Goal: Task Accomplishment & Management: Manage account settings

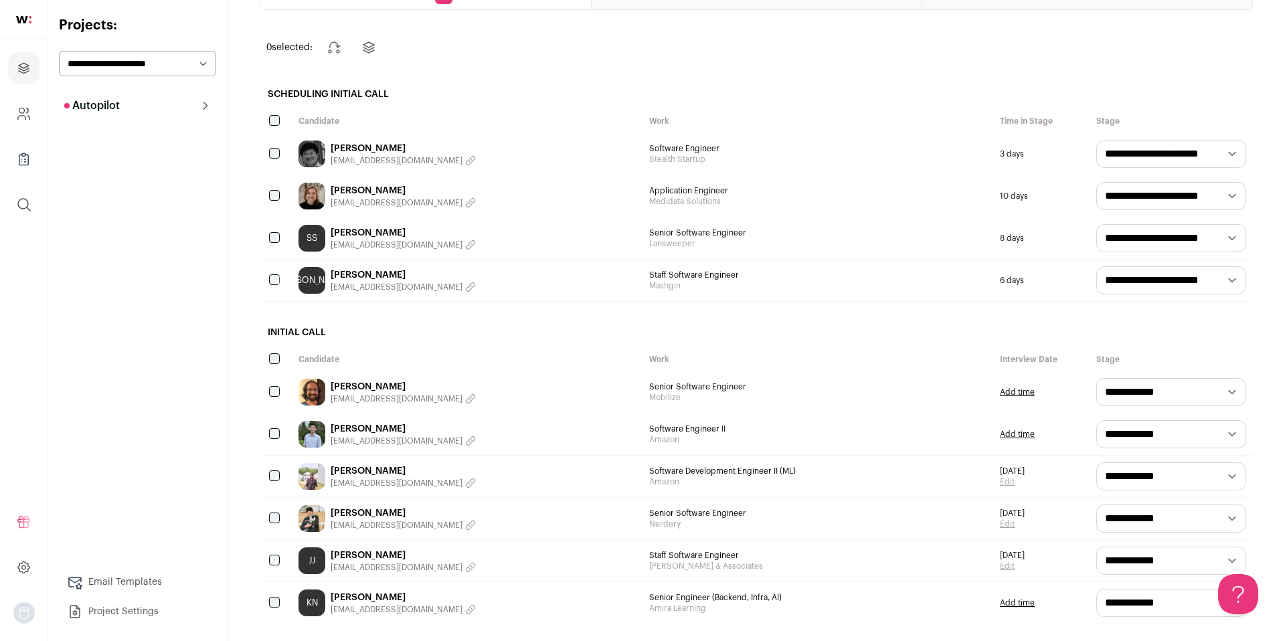
scroll to position [35, 0]
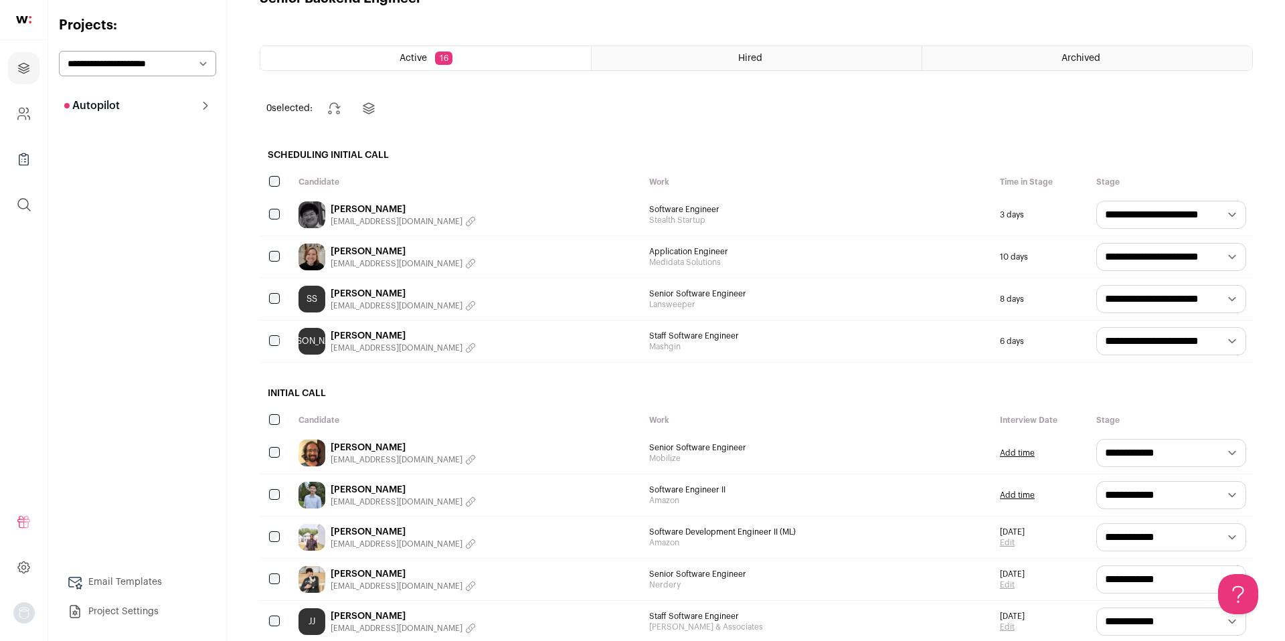
click at [369, 204] on link "[PERSON_NAME]" at bounding box center [403, 209] width 145 height 13
click at [403, 292] on link "[PERSON_NAME]" at bounding box center [403, 293] width 145 height 13
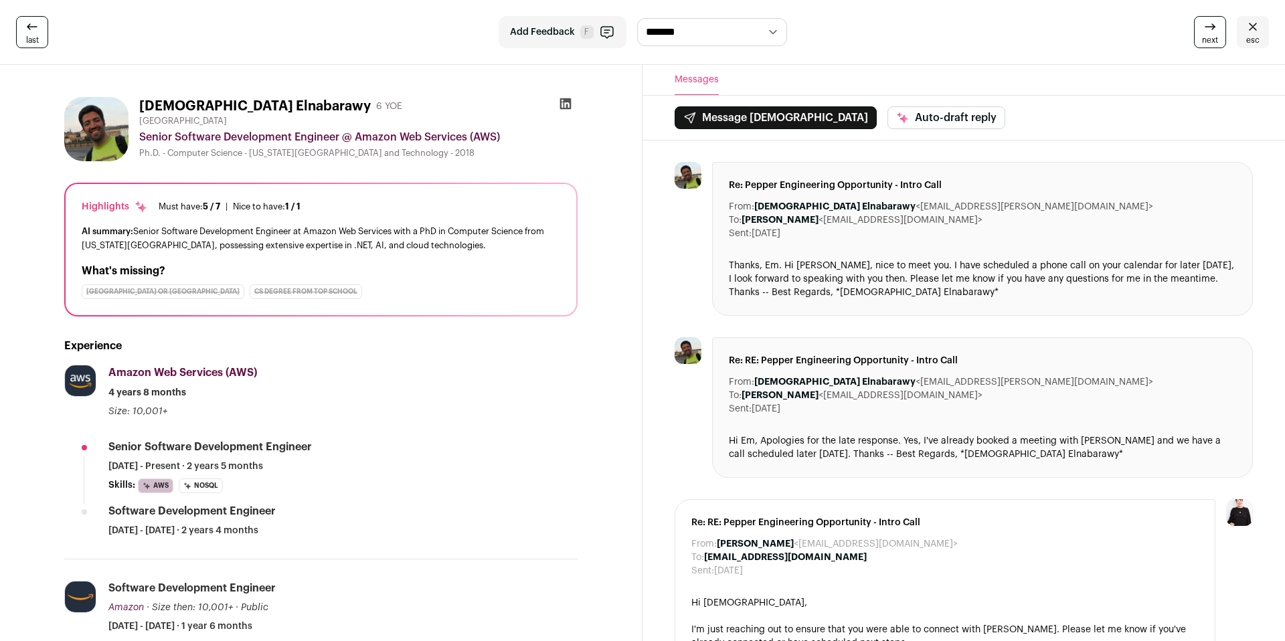
scroll to position [1, 0]
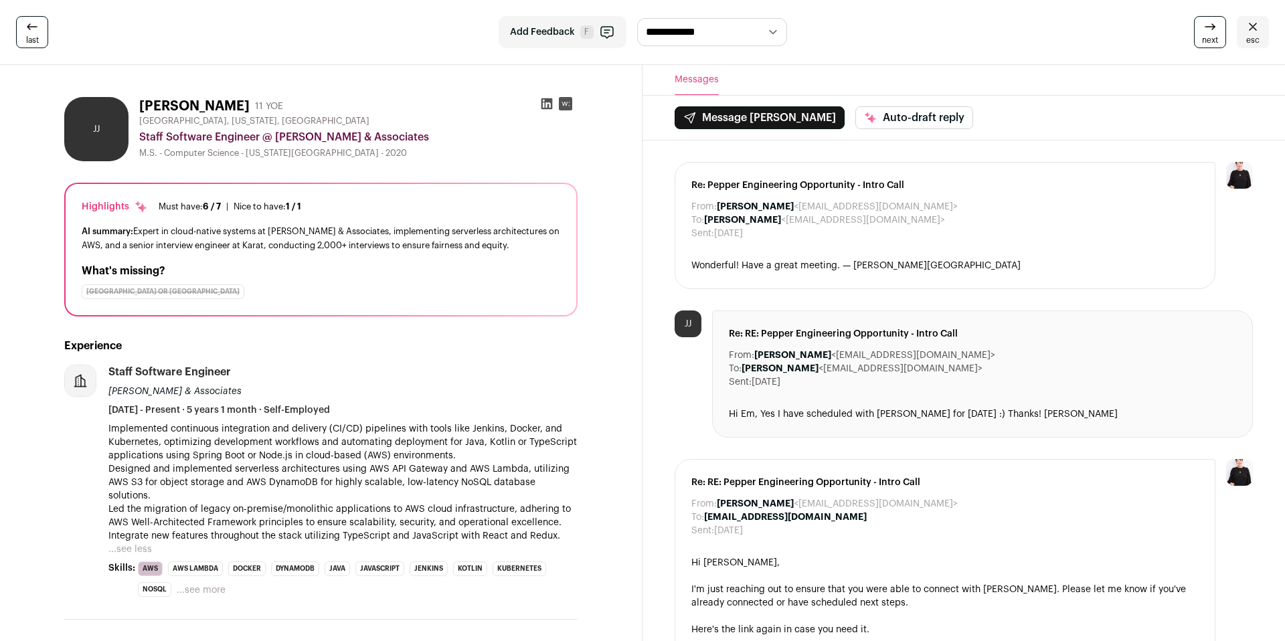
click at [1261, 23] on link "esc" at bounding box center [1252, 32] width 32 height 32
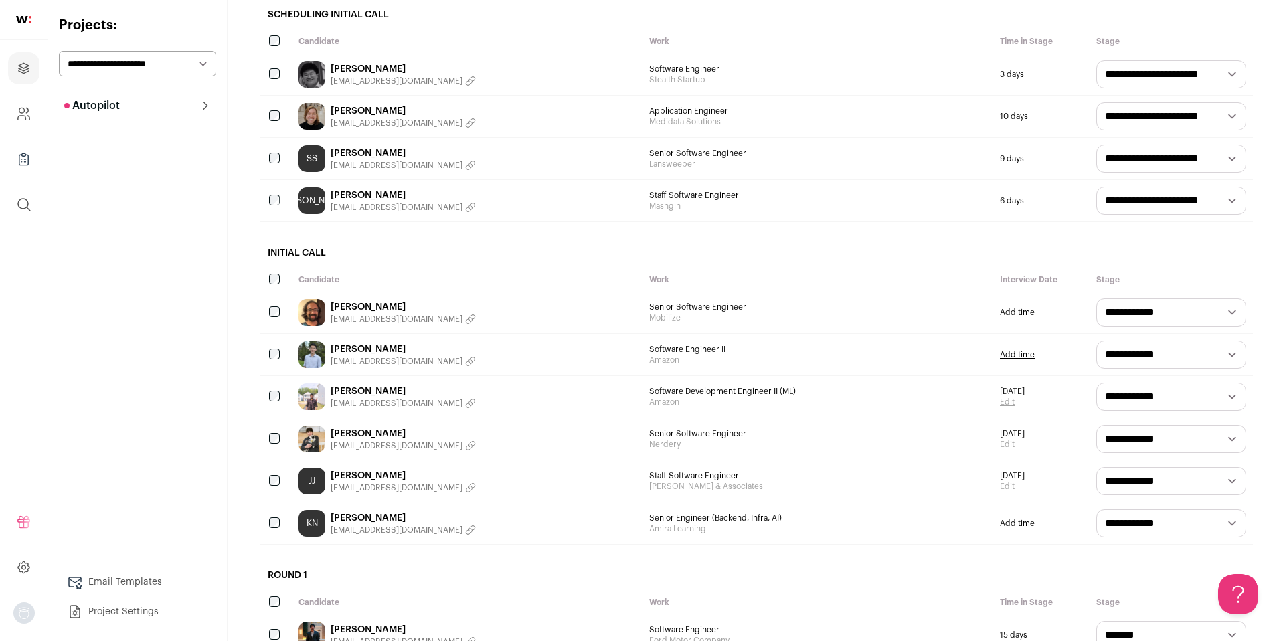
scroll to position [154, 0]
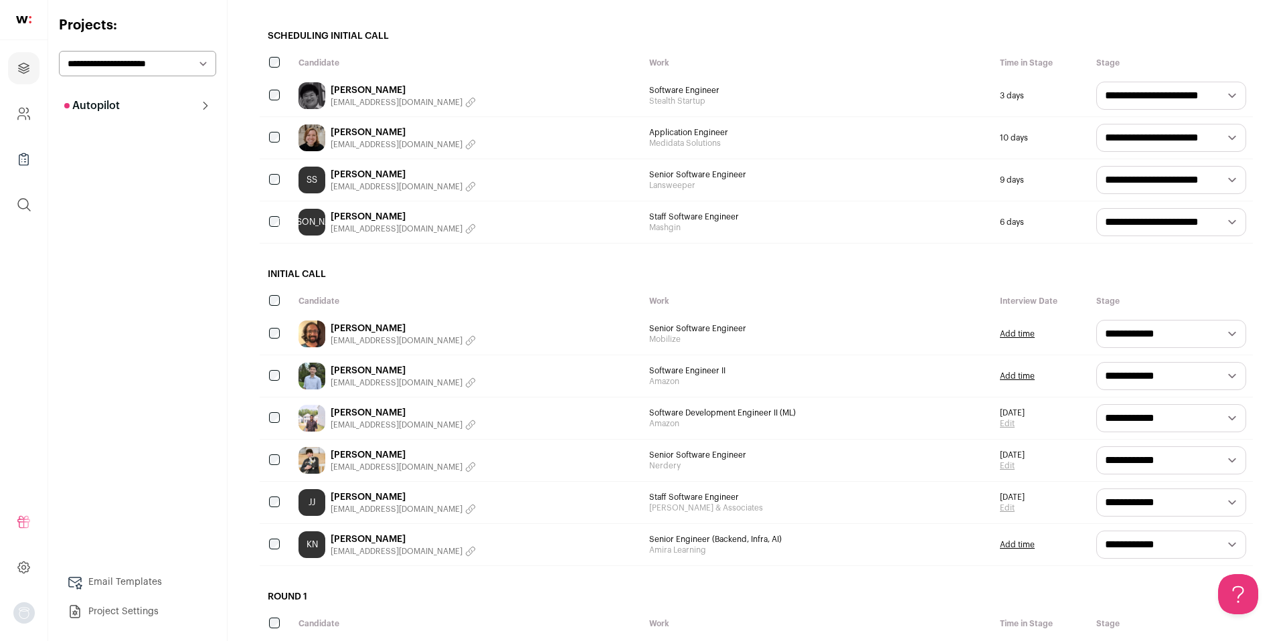
click at [384, 177] on link "[PERSON_NAME]" at bounding box center [403, 174] width 145 height 13
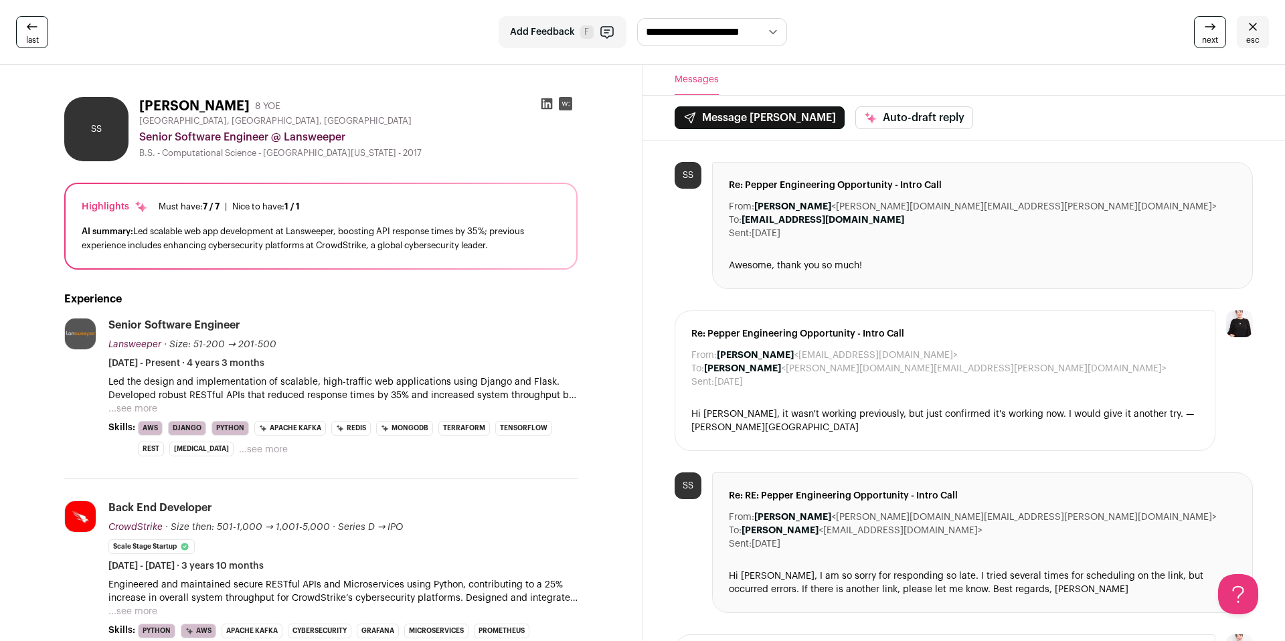
scroll to position [13, 0]
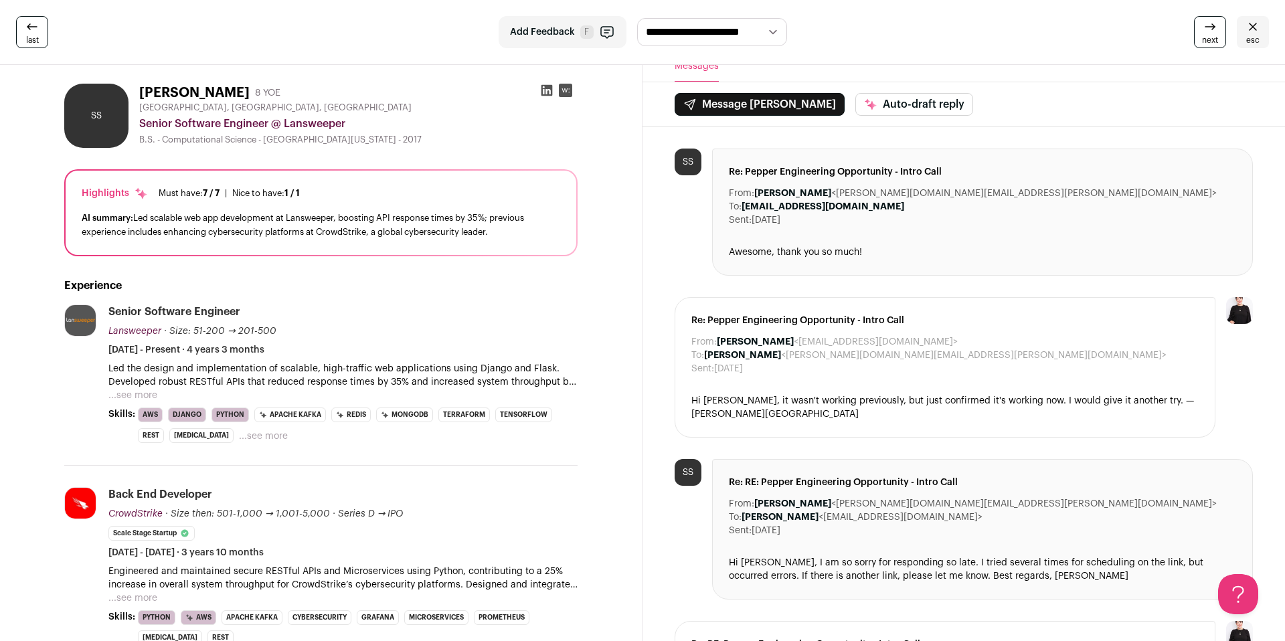
click at [146, 391] on button "...see more" at bounding box center [132, 395] width 49 height 13
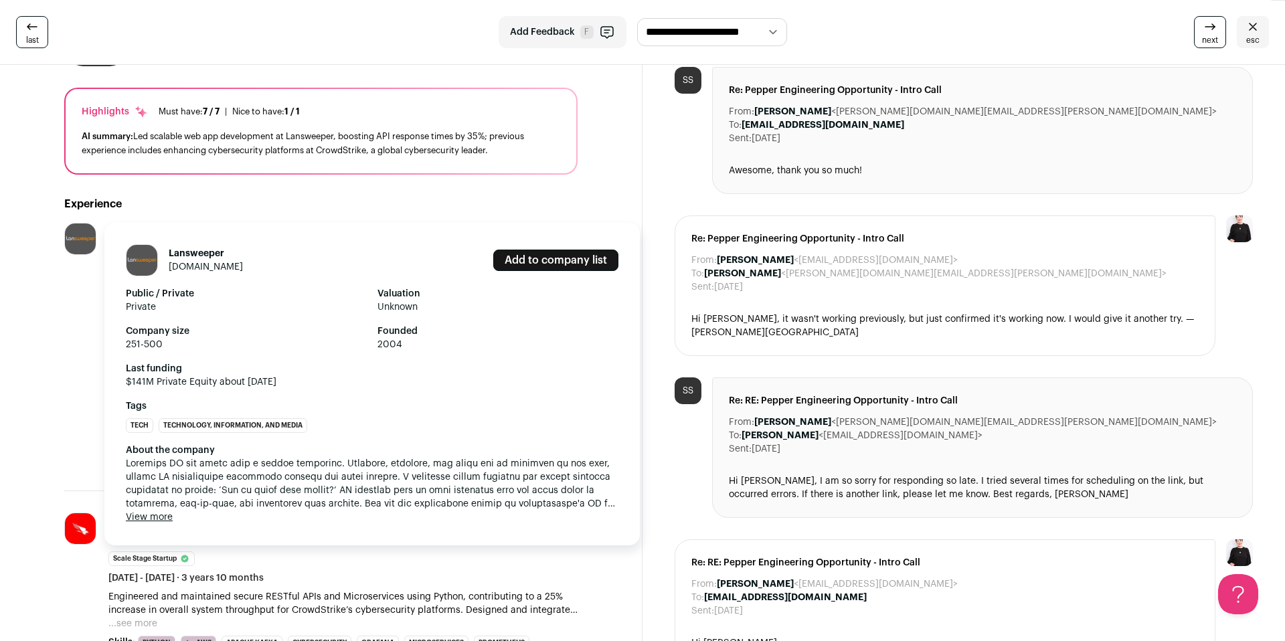
scroll to position [97, 0]
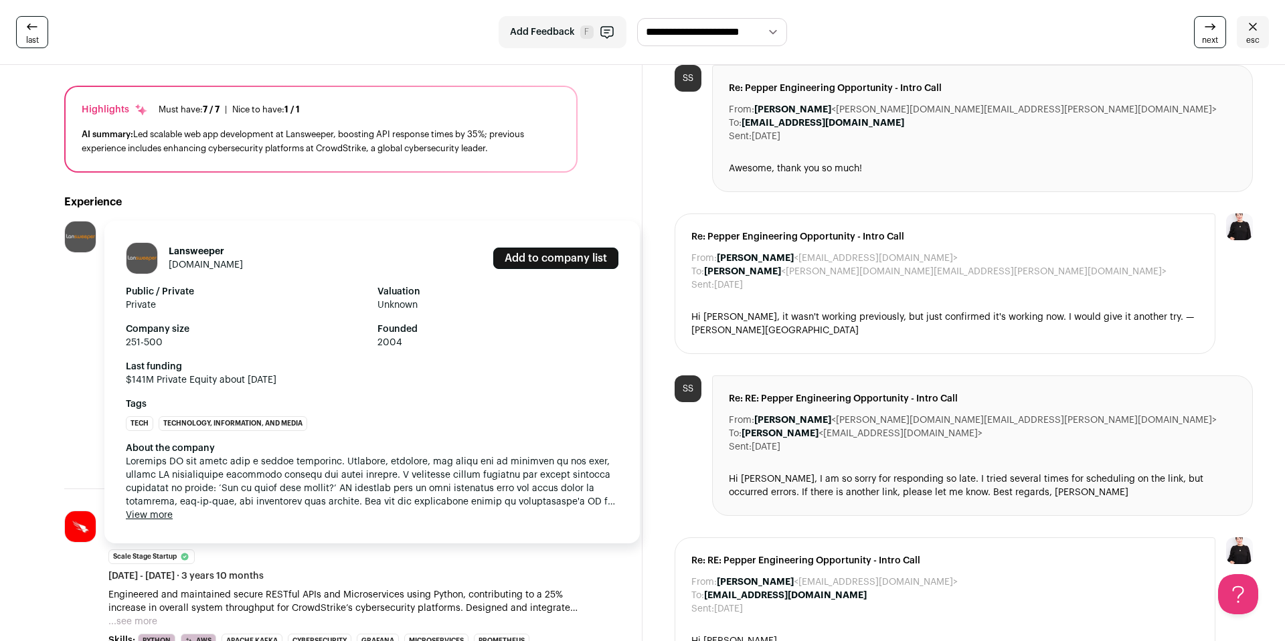
click at [187, 264] on link "[DOMAIN_NAME]" at bounding box center [206, 264] width 74 height 9
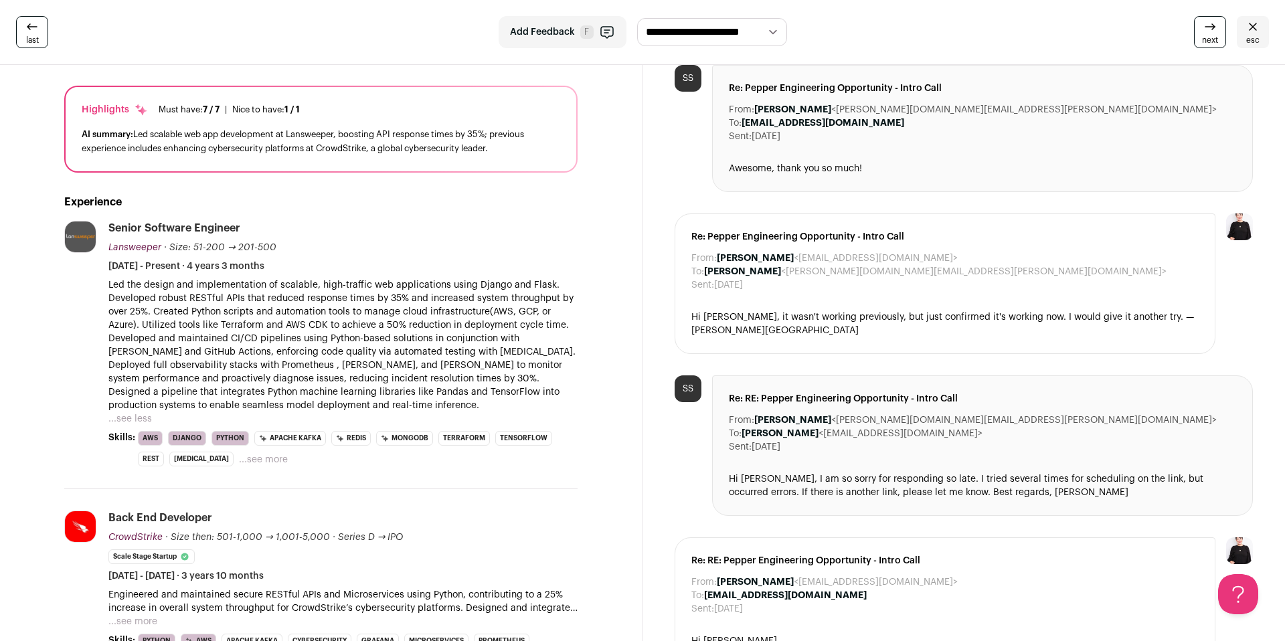
click at [1250, 37] on span "esc" at bounding box center [1252, 40] width 13 height 11
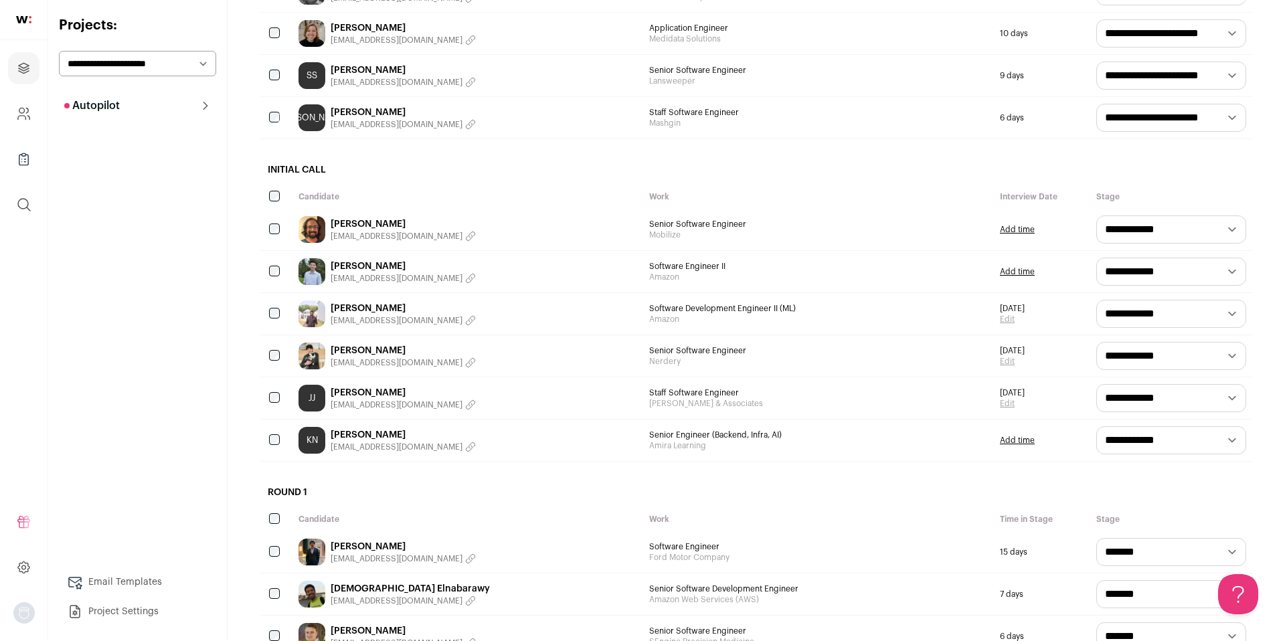
scroll to position [259, 0]
click at [1133, 318] on select "**********" at bounding box center [1171, 313] width 150 height 28
select select "********"
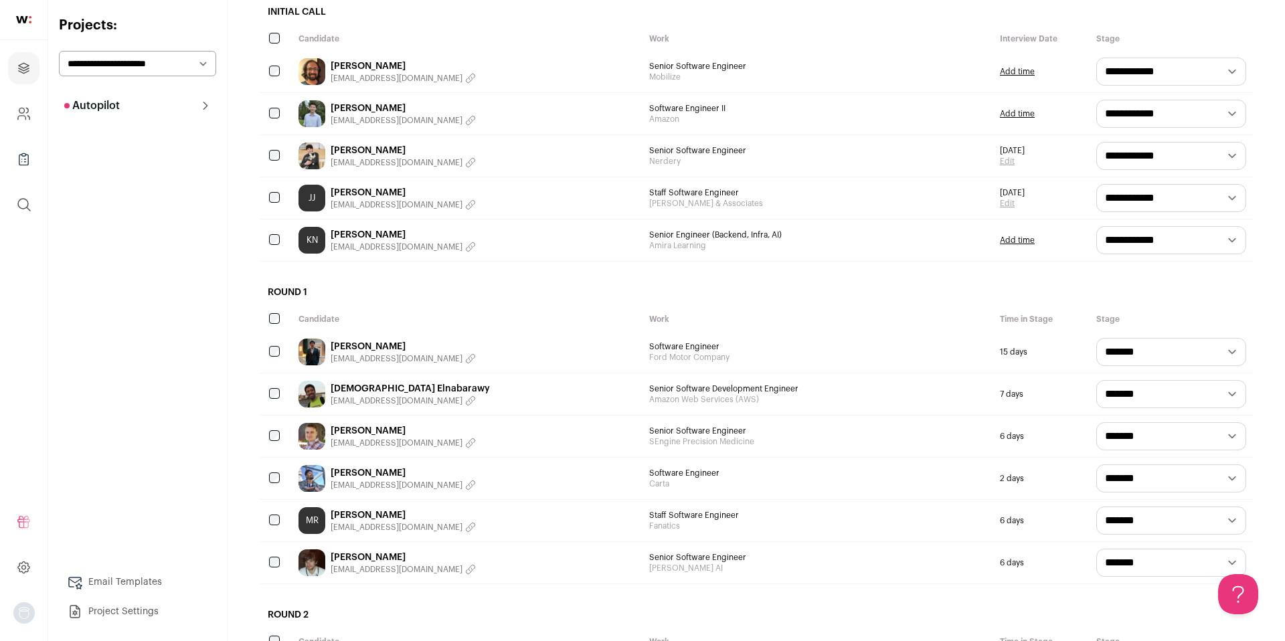
scroll to position [400, 0]
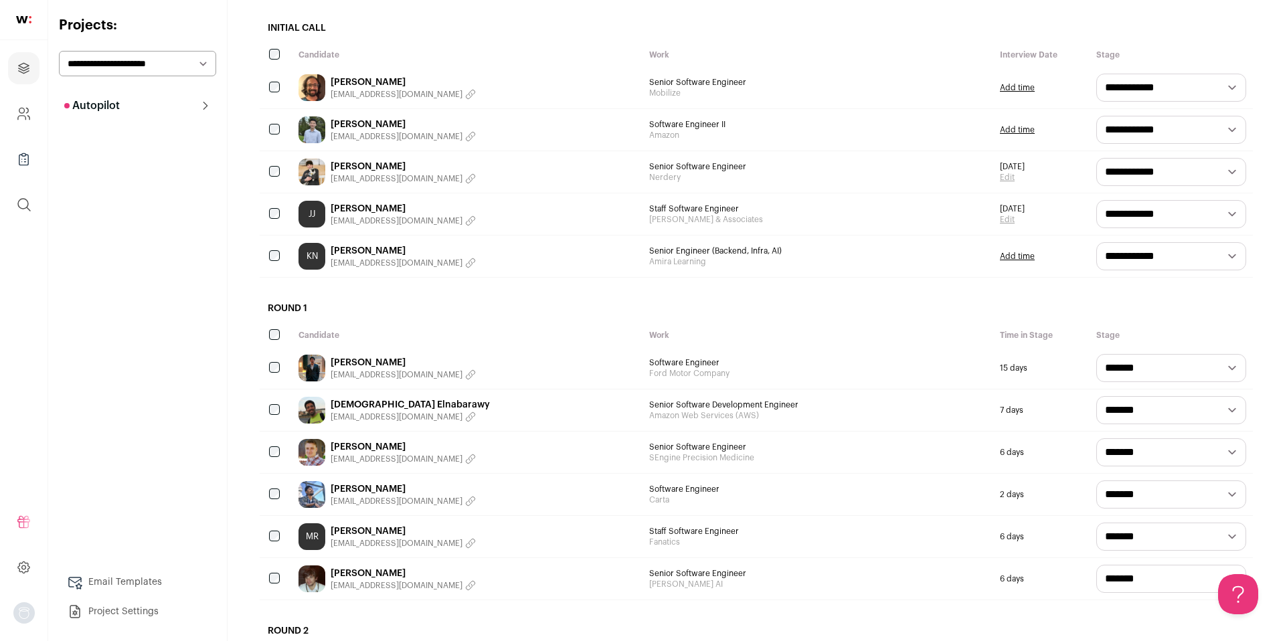
click at [385, 246] on link "Khanh Nguyen" at bounding box center [403, 250] width 145 height 13
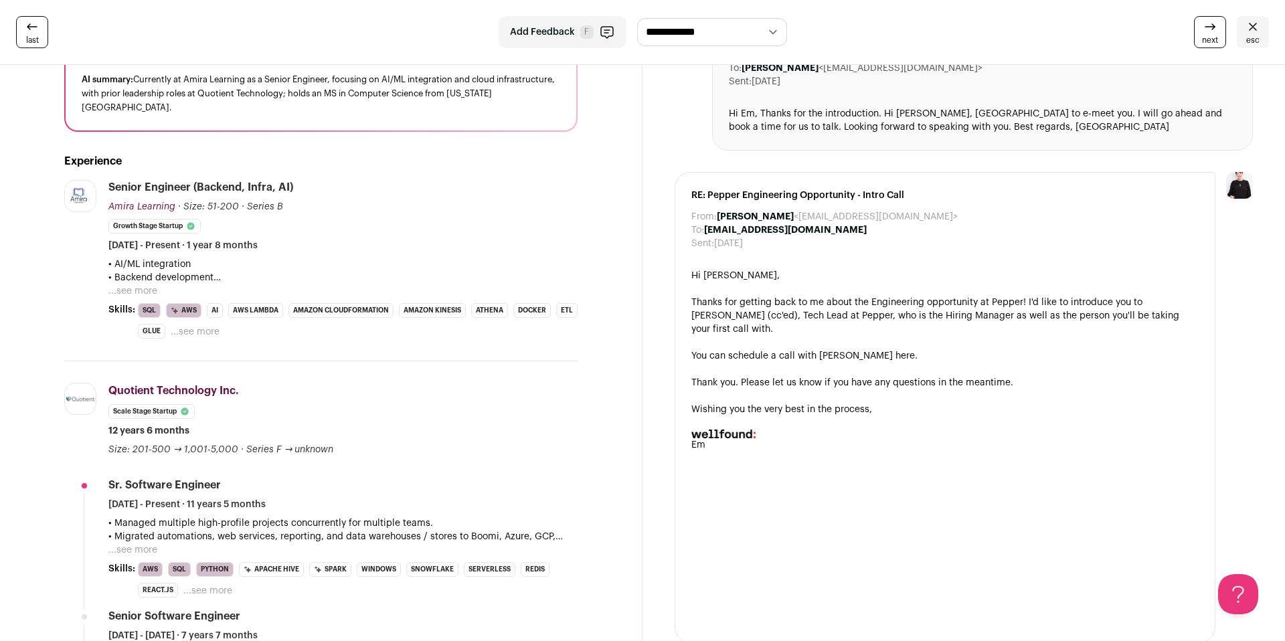
scroll to position [153, 0]
click at [157, 287] on div "• AI/ML integration • Backend development • Cloud infrastructure setup & scalin…" at bounding box center [342, 277] width 469 height 40
click at [151, 287] on button "...see more" at bounding box center [132, 290] width 49 height 13
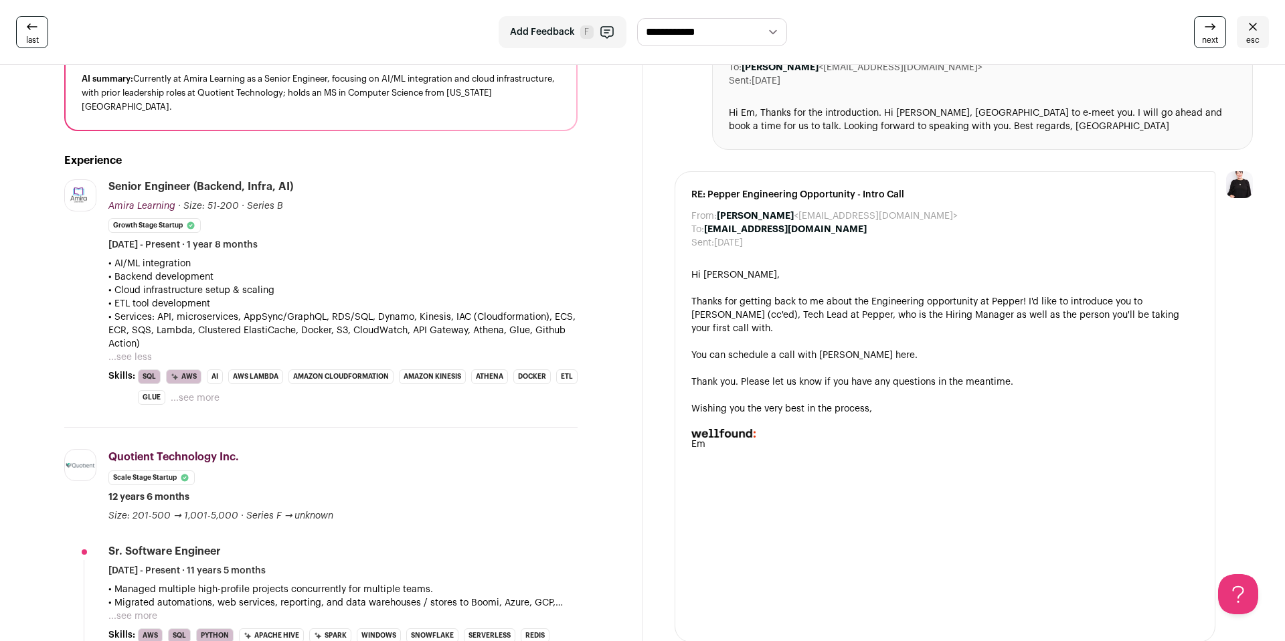
click at [138, 352] on button "...see less" at bounding box center [129, 357] width 43 height 13
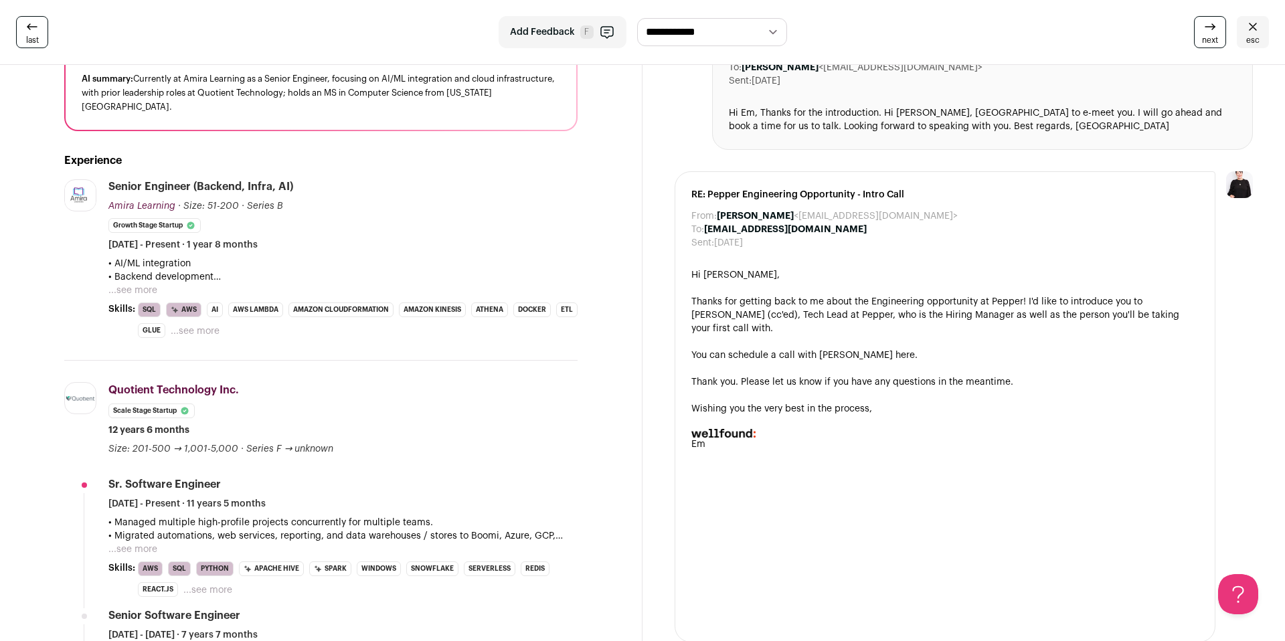
click at [149, 291] on button "...see more" at bounding box center [132, 290] width 49 height 13
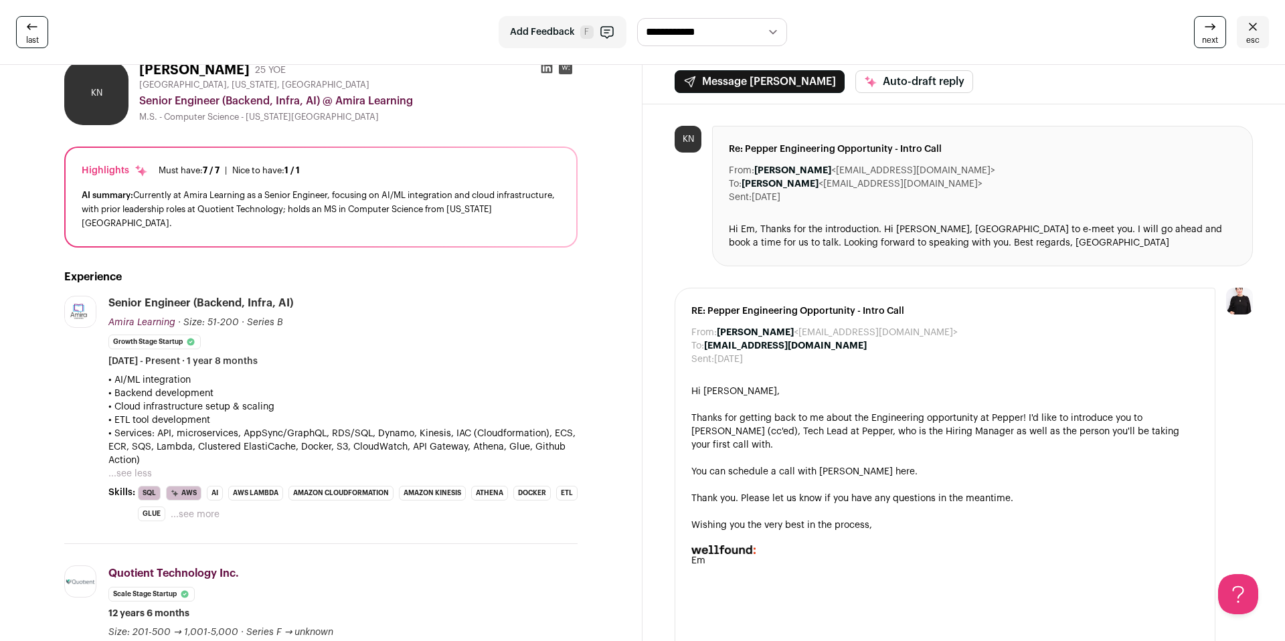
scroll to position [0, 0]
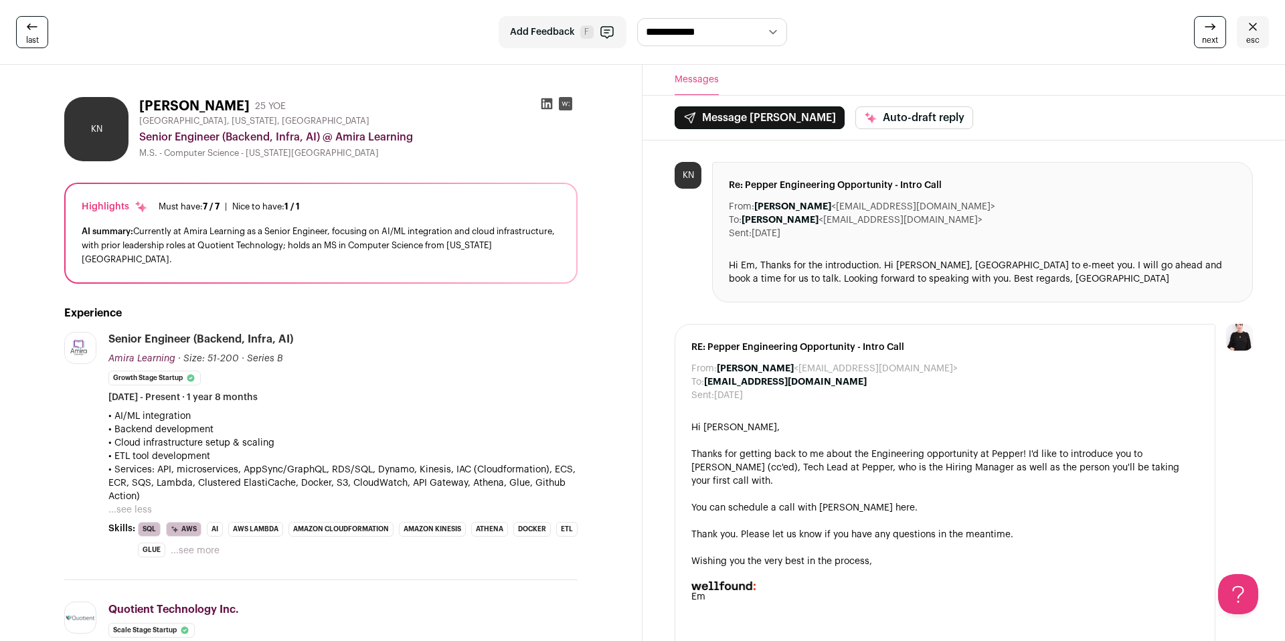
click at [795, 488] on div at bounding box center [944, 494] width 507 height 13
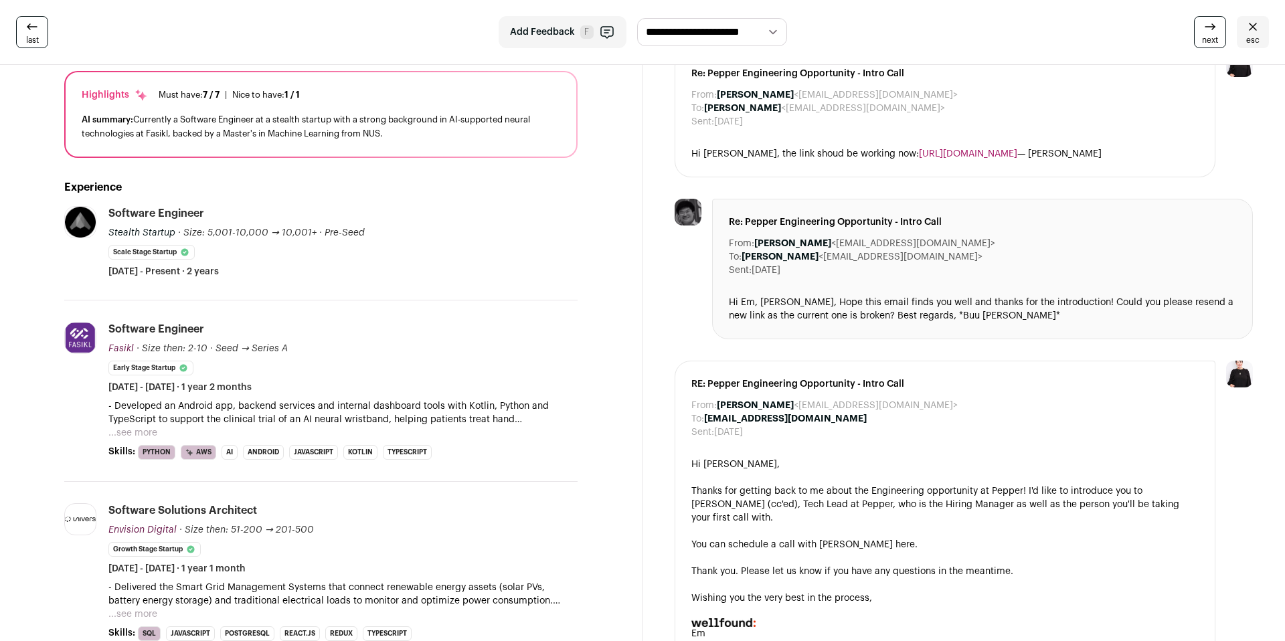
scroll to position [112, 0]
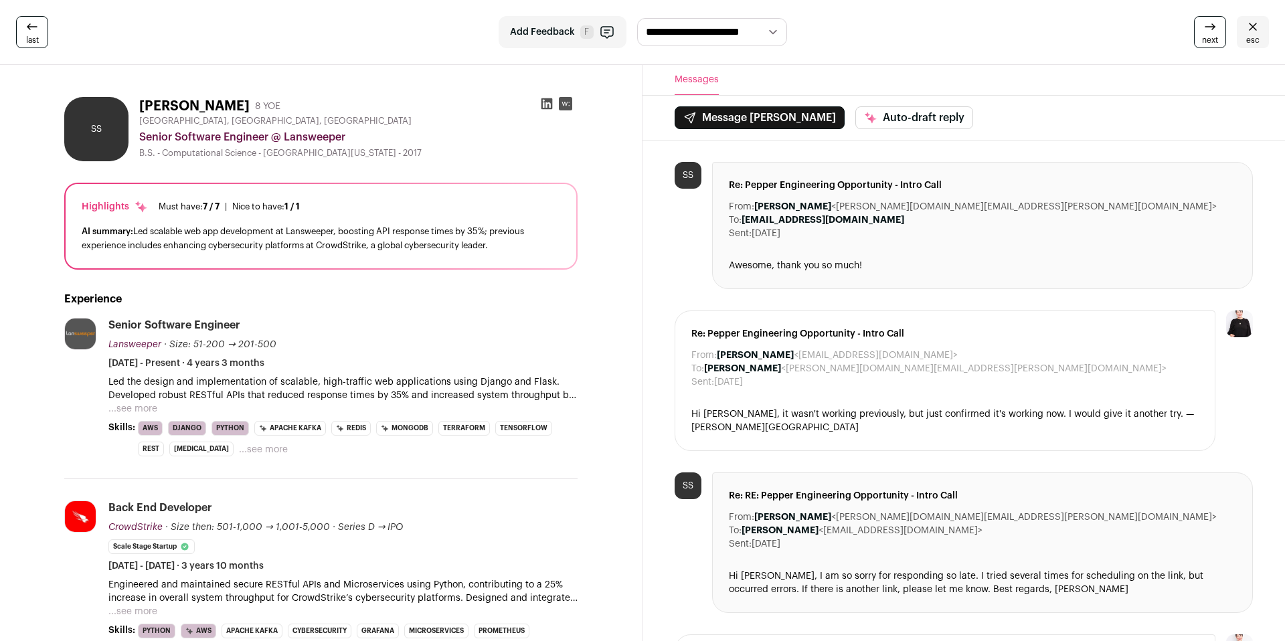
click at [419, 108] on div "Stephen Simmons 8 YOE" at bounding box center [358, 106] width 438 height 19
click at [543, 100] on icon at bounding box center [546, 103] width 13 height 13
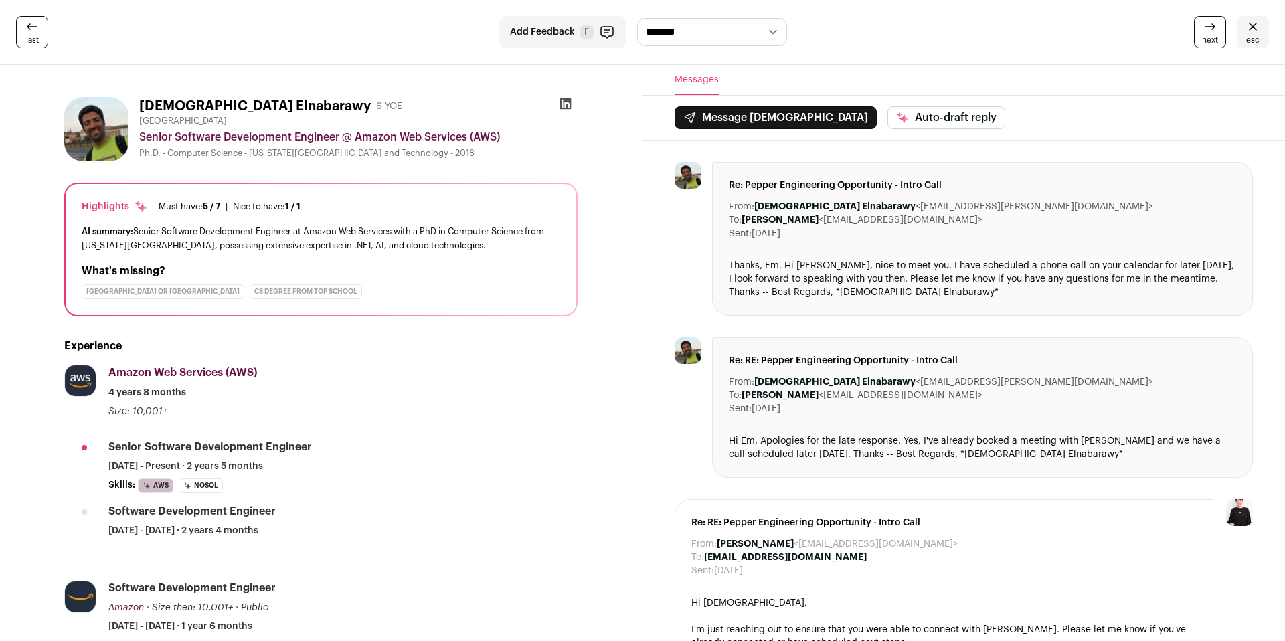
scroll to position [1, 0]
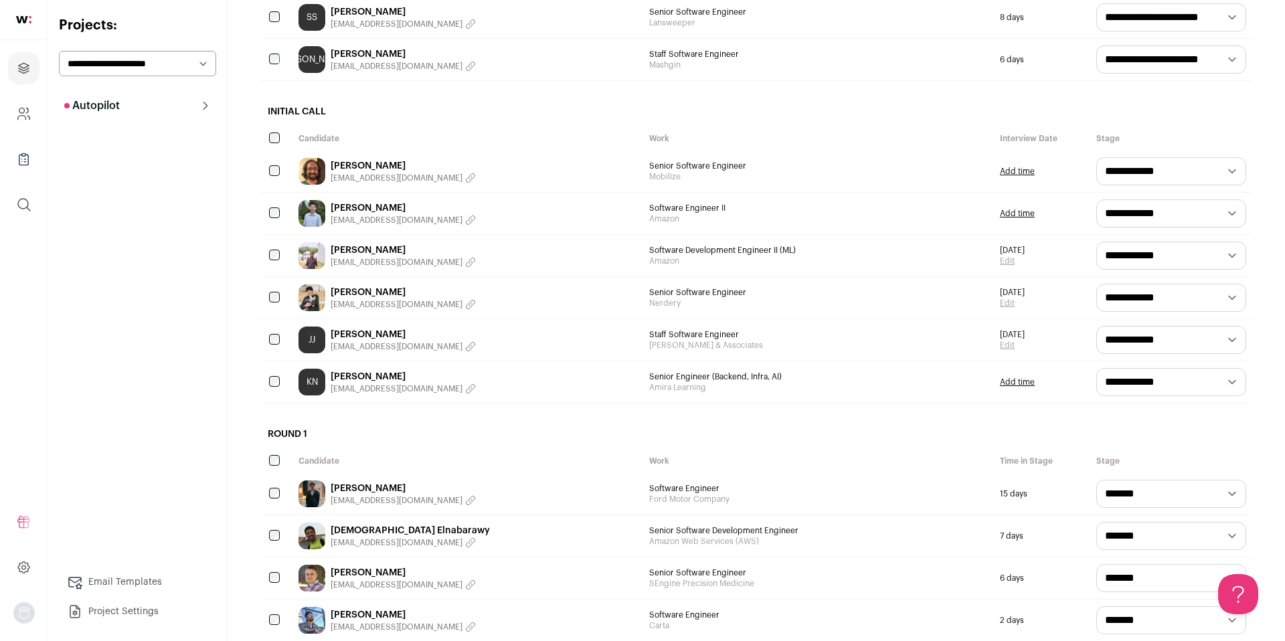
scroll to position [476, 0]
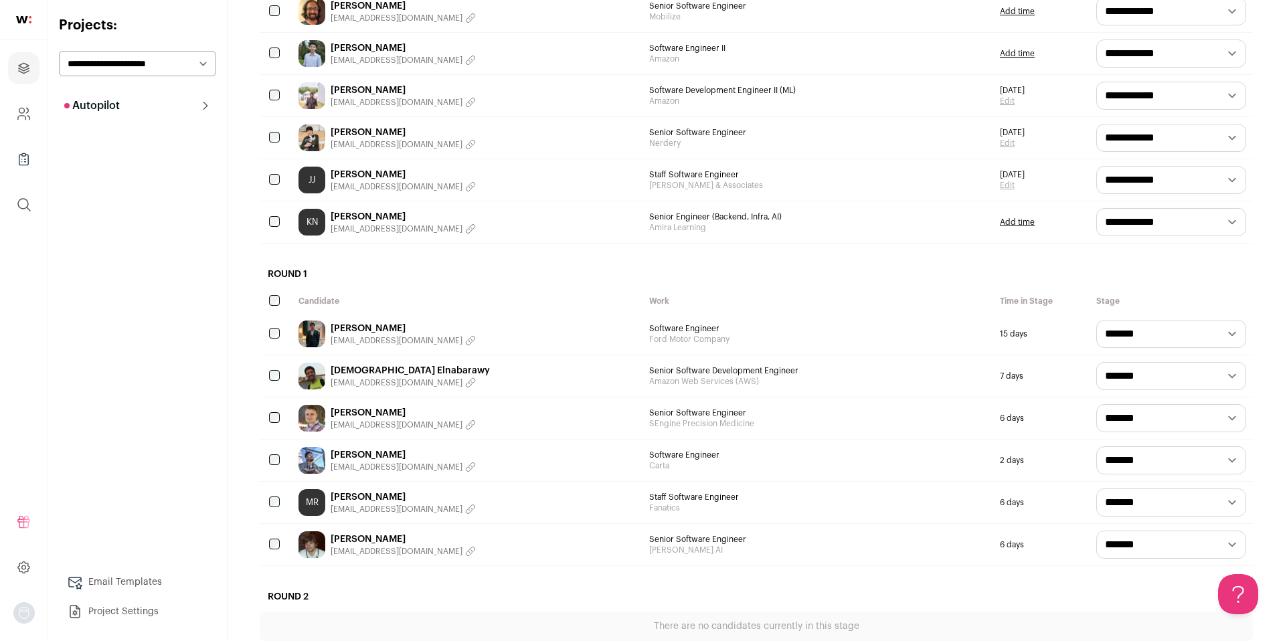
click at [531, 273] on h2 "Round 1" at bounding box center [756, 274] width 993 height 29
click at [430, 276] on h2 "Round 1" at bounding box center [756, 274] width 993 height 29
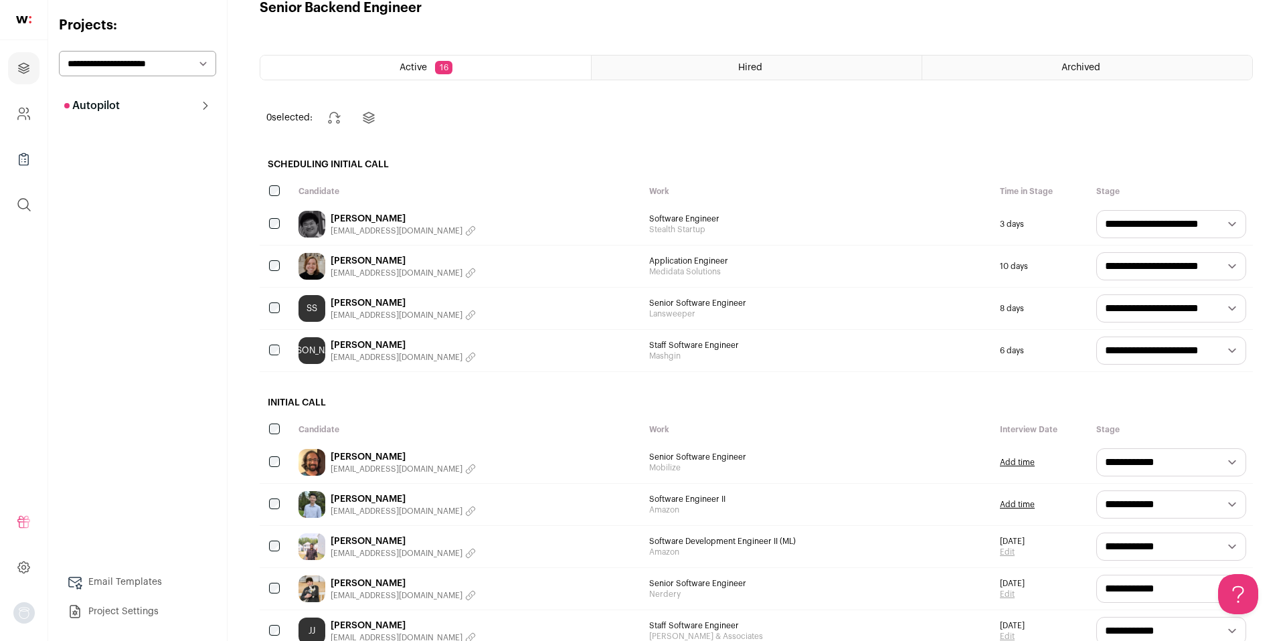
scroll to position [33, 0]
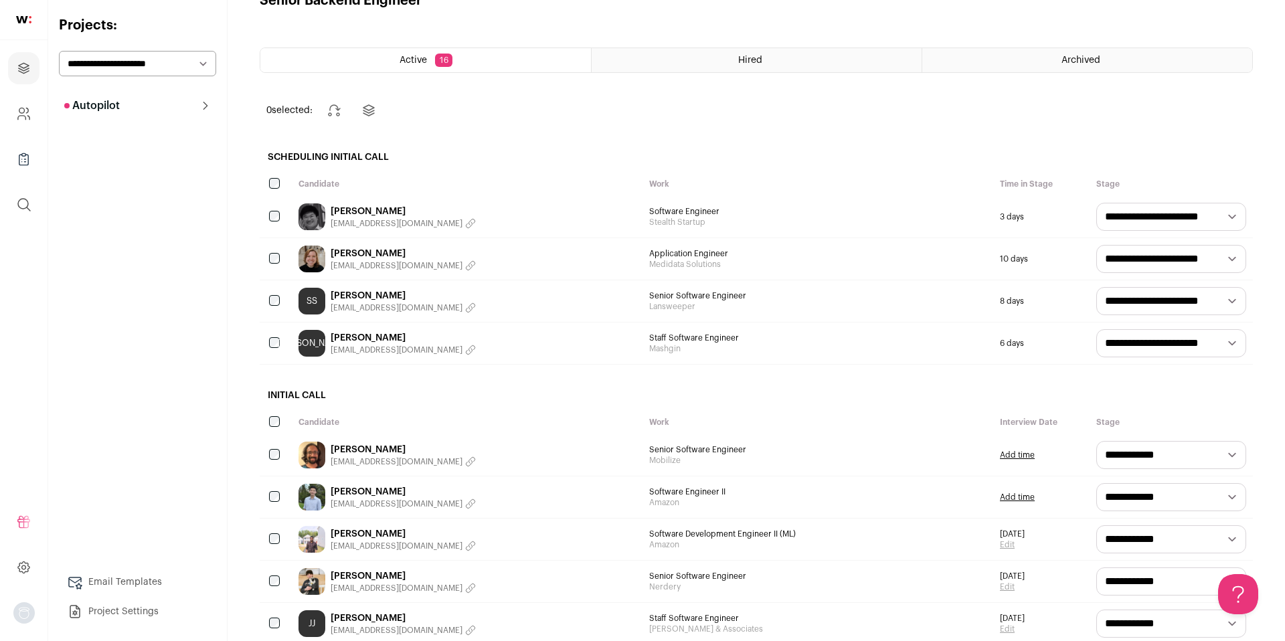
click at [539, 161] on h2 "Scheduling Initial Call" at bounding box center [756, 157] width 993 height 29
drag, startPoint x: 366, startPoint y: 158, endPoint x: 264, endPoint y: 158, distance: 102.4
click at [264, 158] on h2 "Scheduling Initial Call" at bounding box center [756, 157] width 993 height 29
click at [292, 156] on h2 "Scheduling Initial Call" at bounding box center [756, 157] width 993 height 29
drag, startPoint x: 268, startPoint y: 158, endPoint x: 393, endPoint y: 158, distance: 125.1
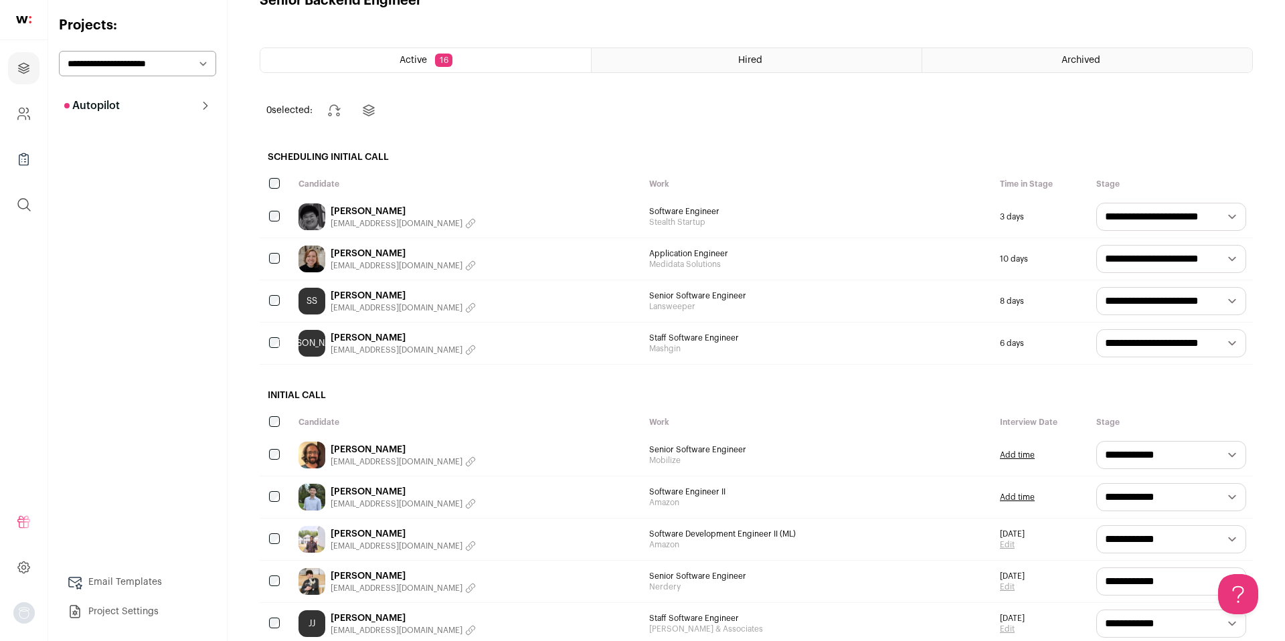
click at [393, 158] on h2 "Scheduling Initial Call" at bounding box center [756, 157] width 993 height 29
click at [416, 158] on h2 "Scheduling Initial Call" at bounding box center [756, 157] width 993 height 29
drag, startPoint x: 391, startPoint y: 158, endPoint x: 260, endPoint y: 159, distance: 130.5
click at [260, 158] on h2 "Scheduling Initial Call" at bounding box center [756, 157] width 993 height 29
click at [264, 159] on h2 "Scheduling Initial Call" at bounding box center [756, 157] width 993 height 29
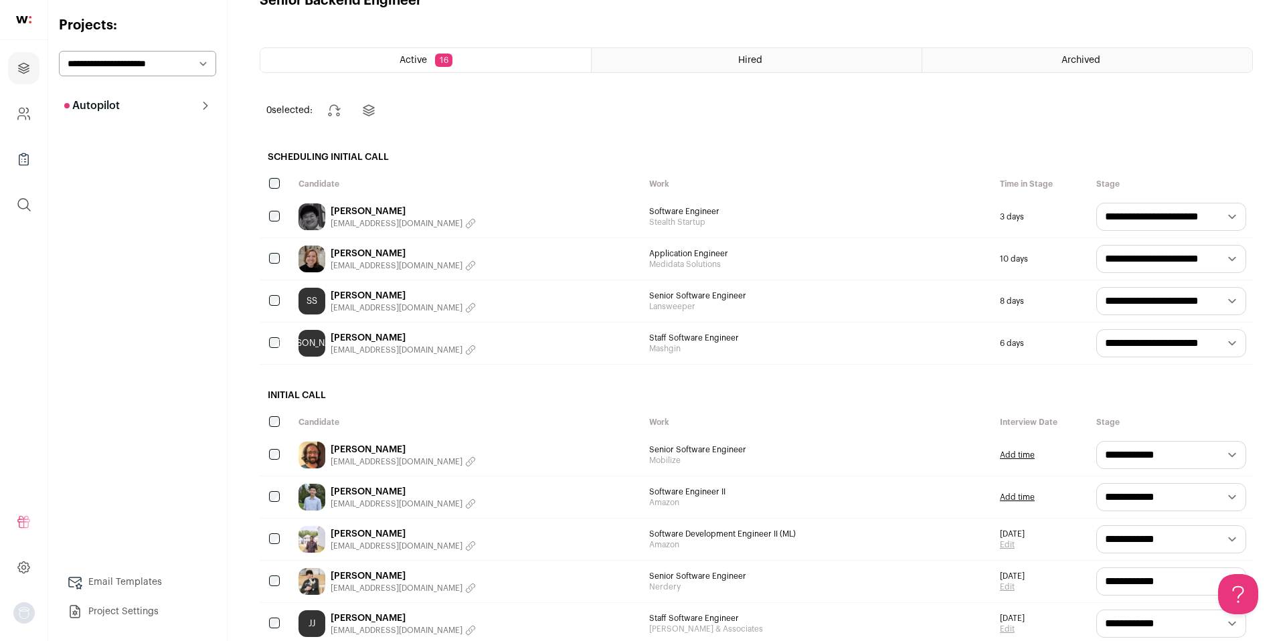
click at [173, 112] on button "Autopilot" at bounding box center [137, 105] width 157 height 27
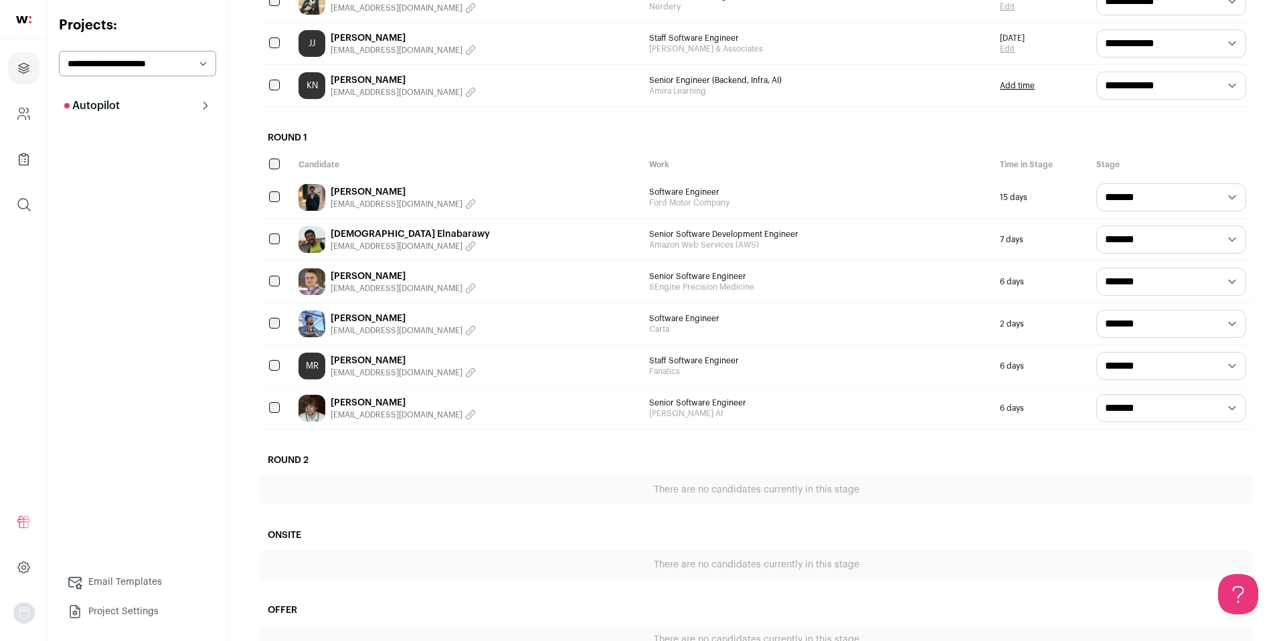
scroll to position [650, 0]
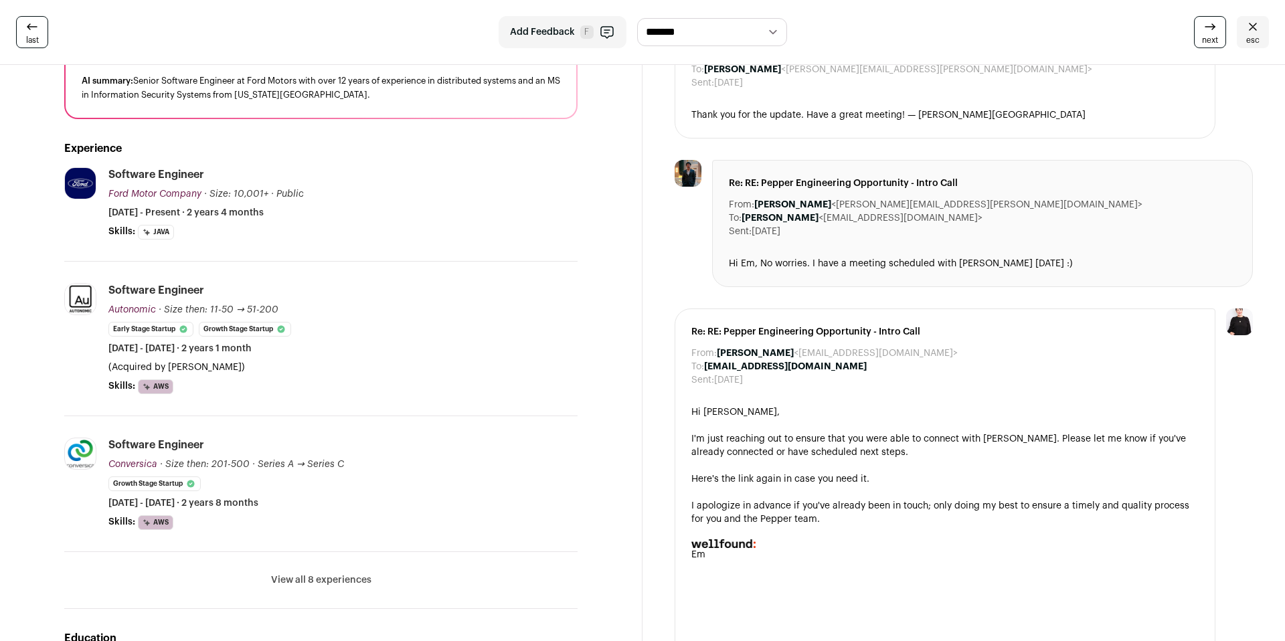
scroll to position [189, 0]
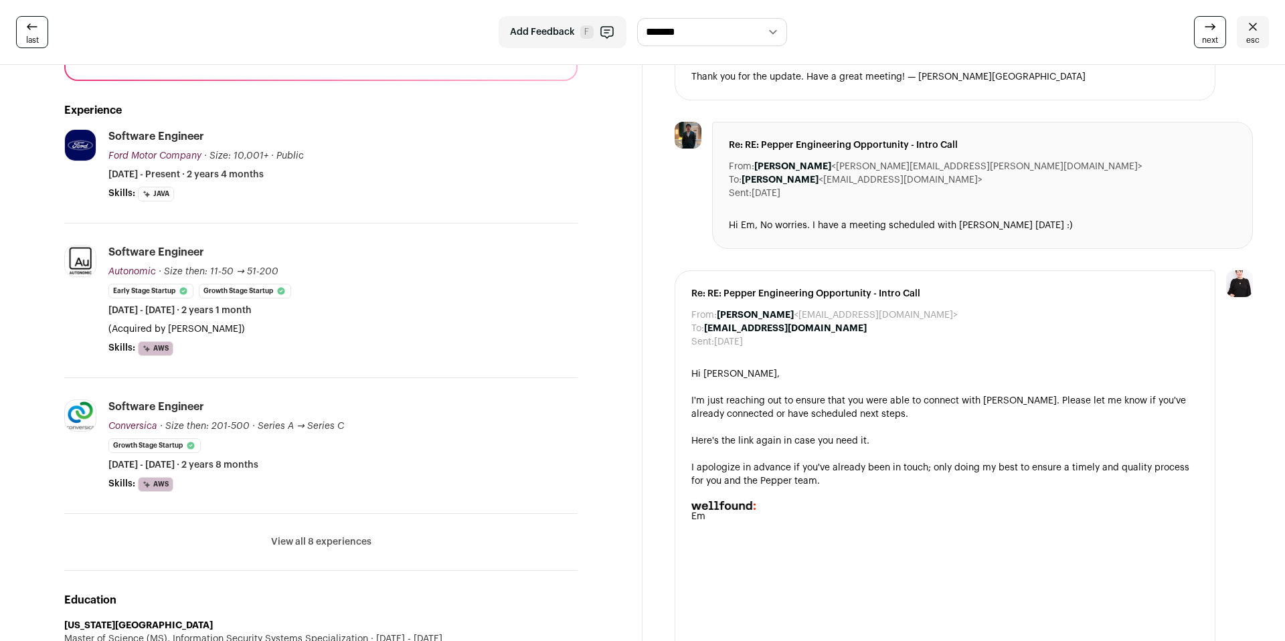
click at [317, 538] on button "View all 8 experiences" at bounding box center [321, 541] width 100 height 13
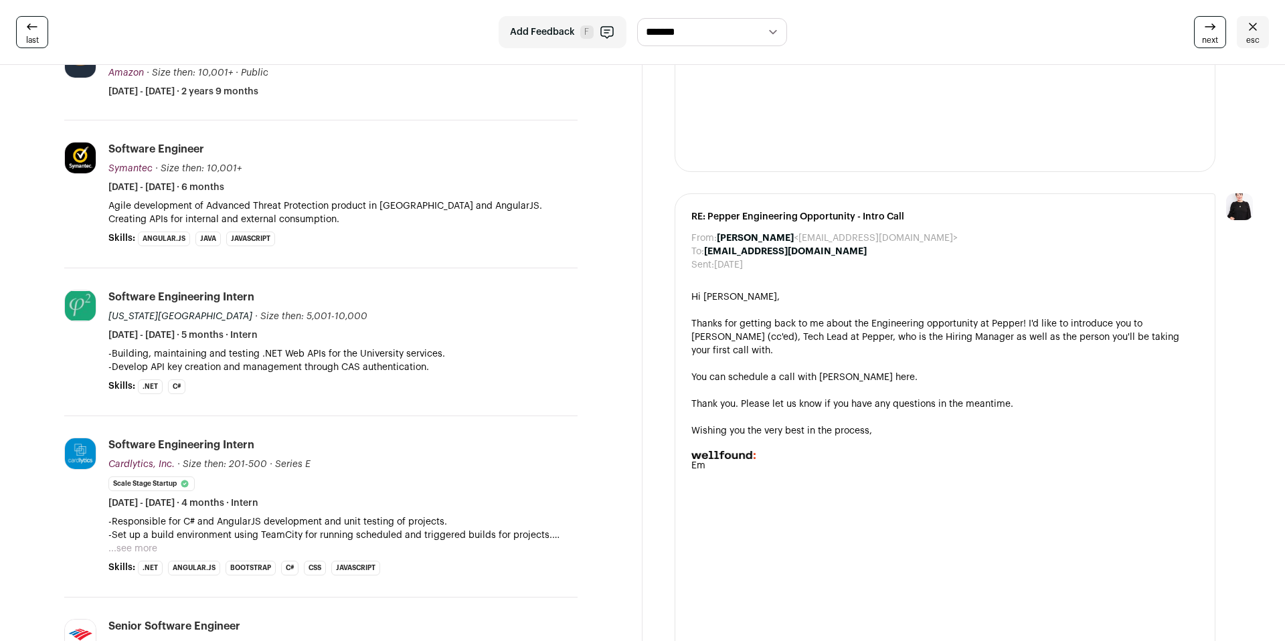
scroll to position [0, 0]
